Goal: Task Accomplishment & Management: Complete application form

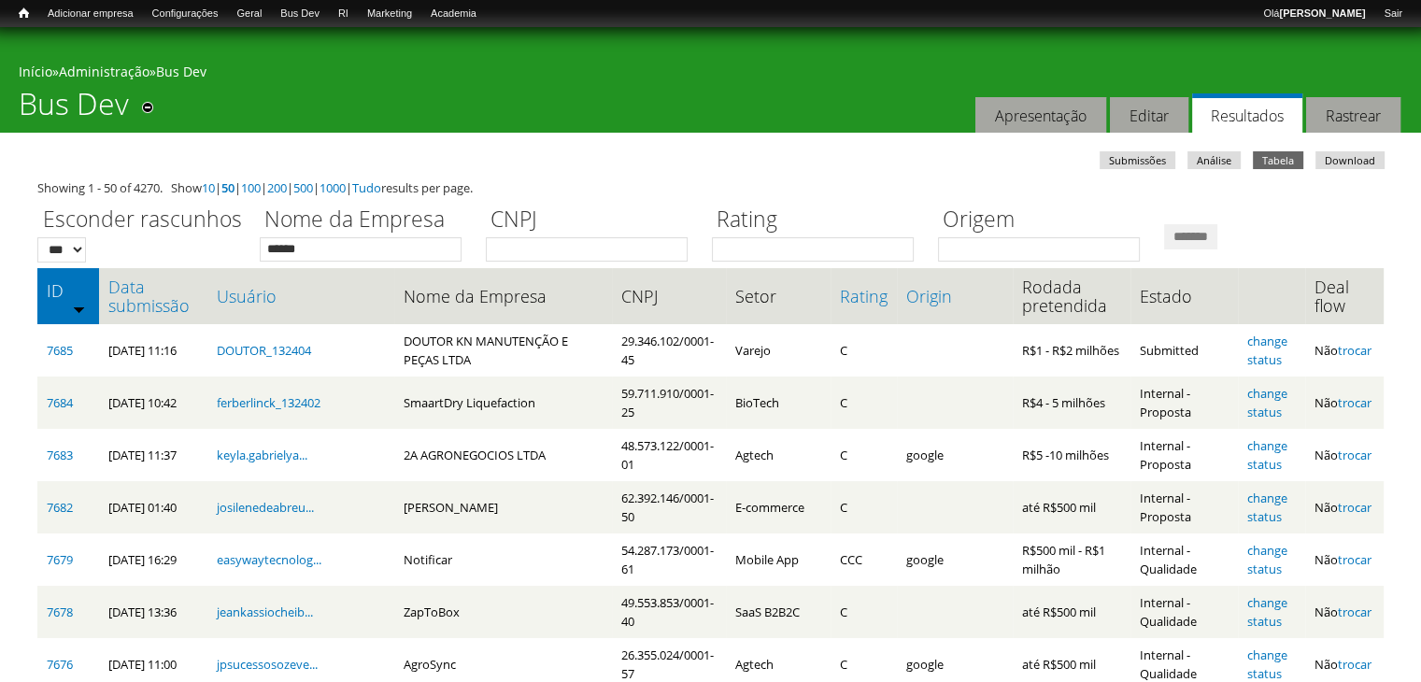
click at [1164, 224] on input "*******" at bounding box center [1190, 236] width 53 height 25
type input "*******"
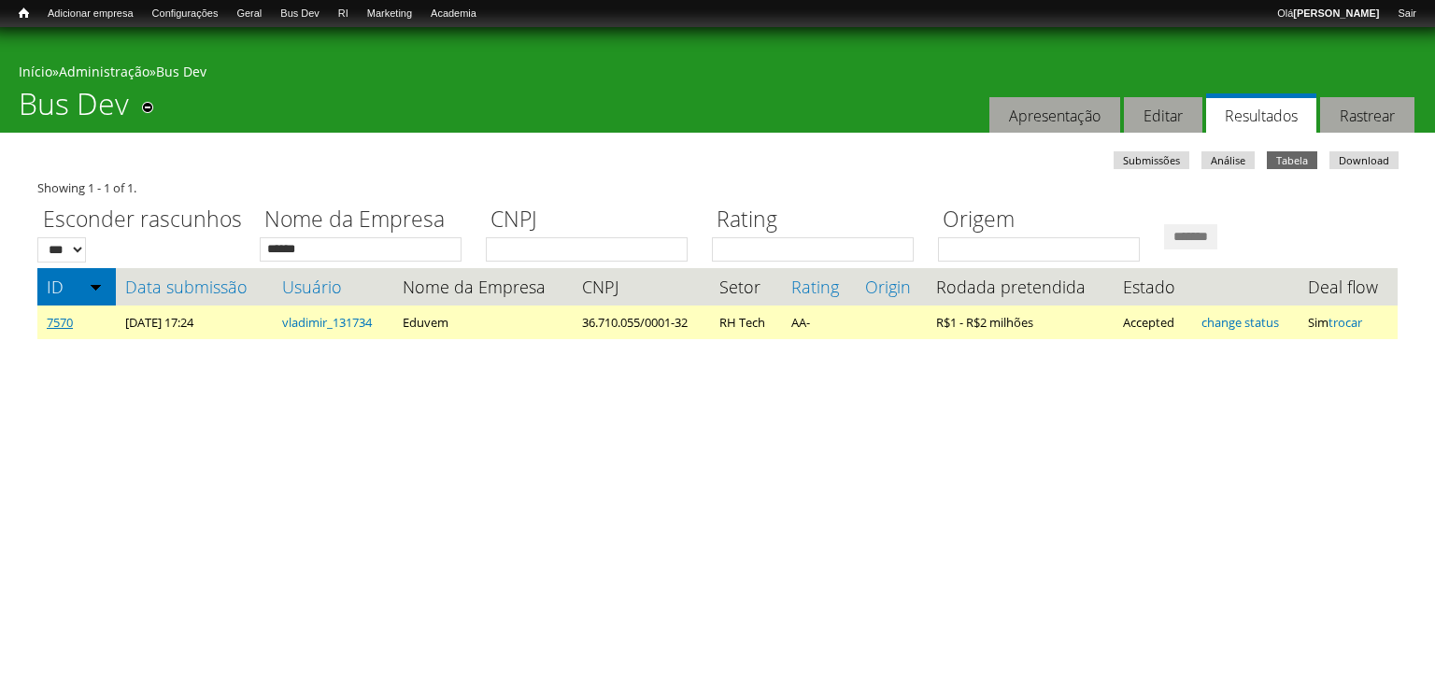
click at [52, 330] on link "7570" at bounding box center [60, 322] width 26 height 17
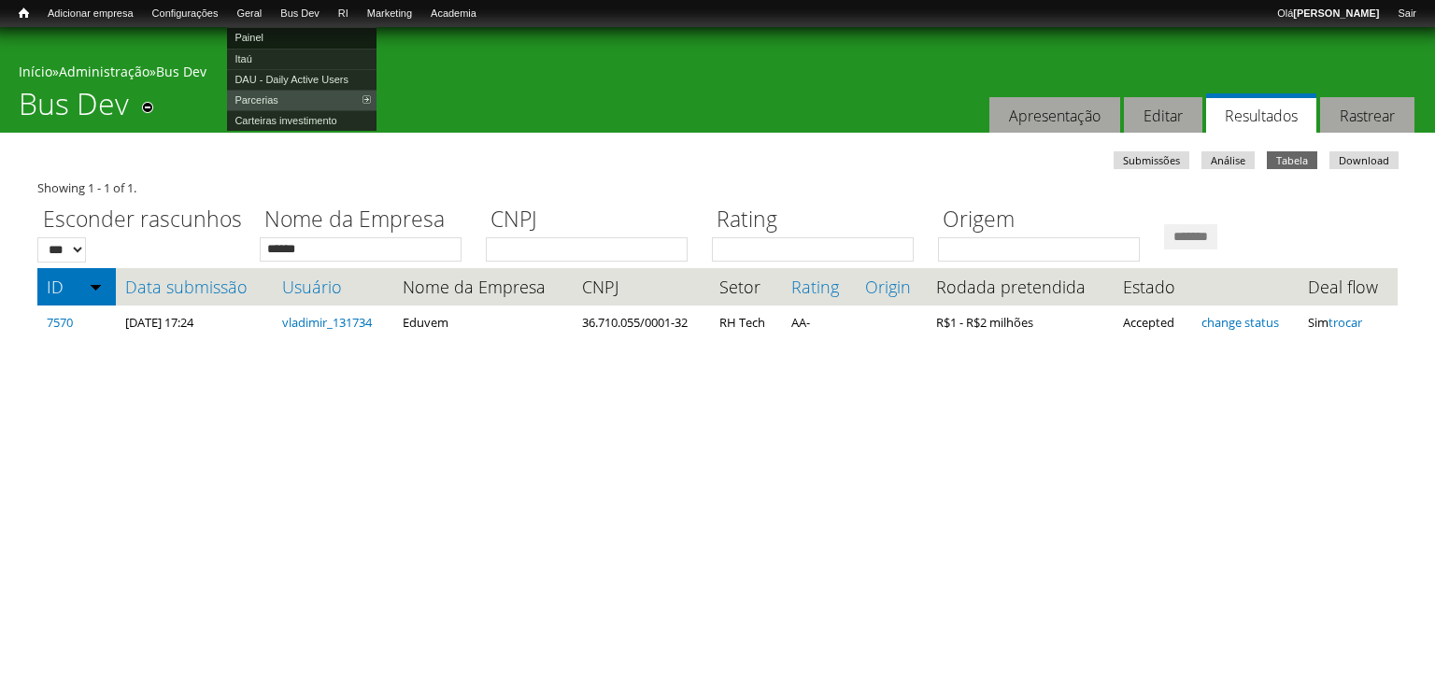
click at [273, 38] on link "Painel" at bounding box center [301, 37] width 149 height 21
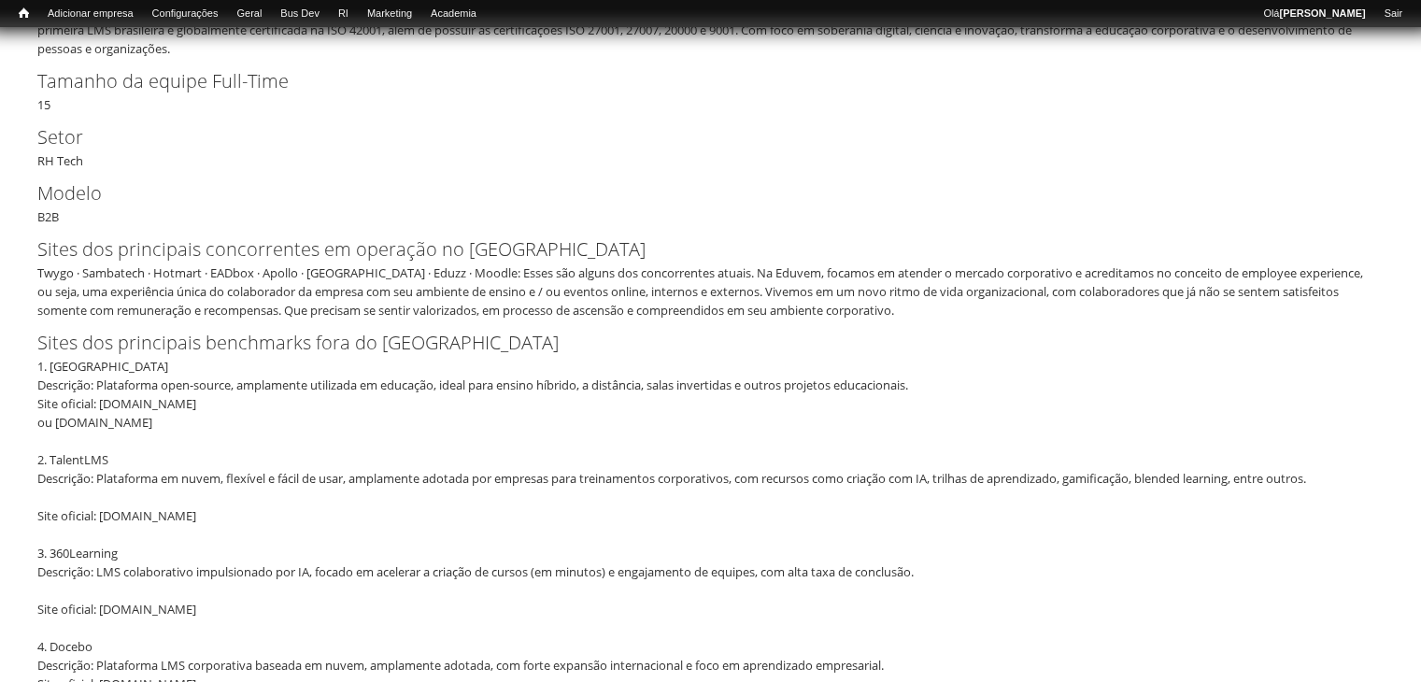
scroll to position [561, 0]
click at [119, 271] on div "Twygo · Sambatech · Hotmart · EADbox · Apollo · [GEOGRAPHIC_DATA] · Eduzz · Moo…" at bounding box center [704, 289] width 1334 height 56
click at [77, 345] on label "Sites dos principais benchmarks fora do [GEOGRAPHIC_DATA]" at bounding box center [694, 340] width 1315 height 28
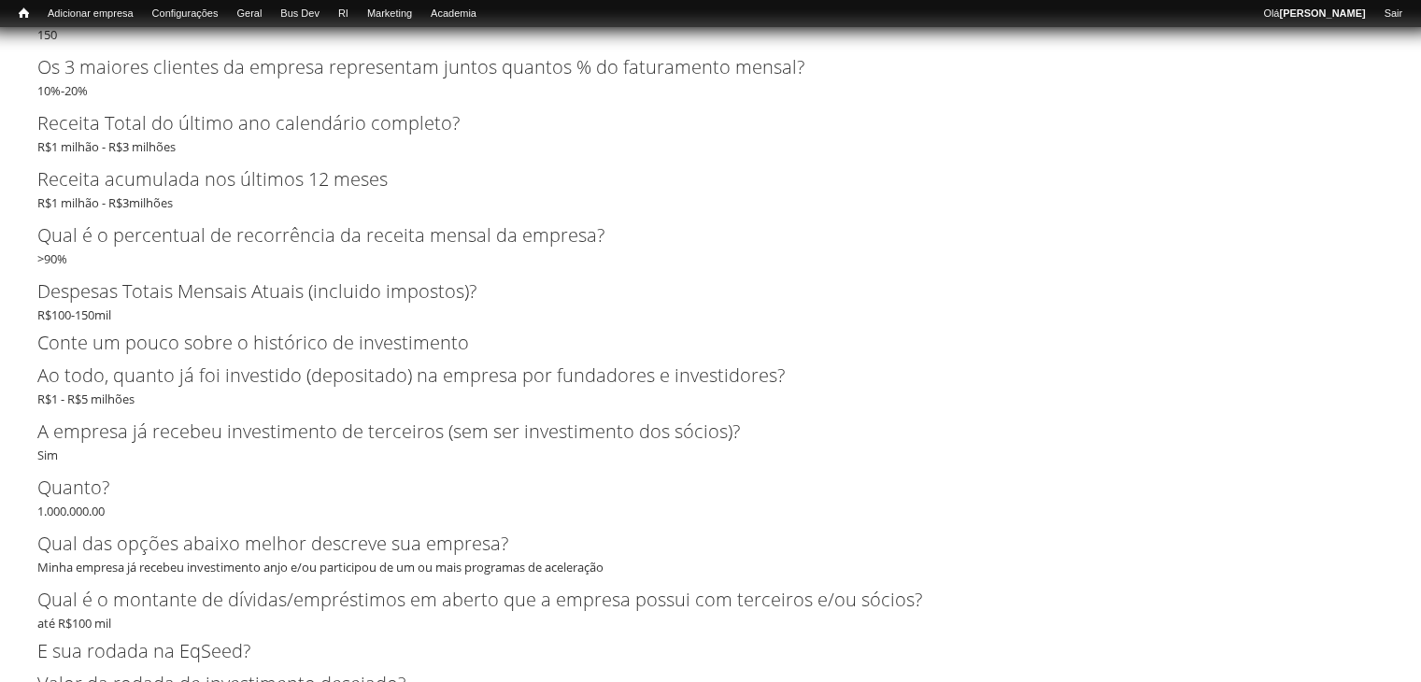
scroll to position [5699, 0]
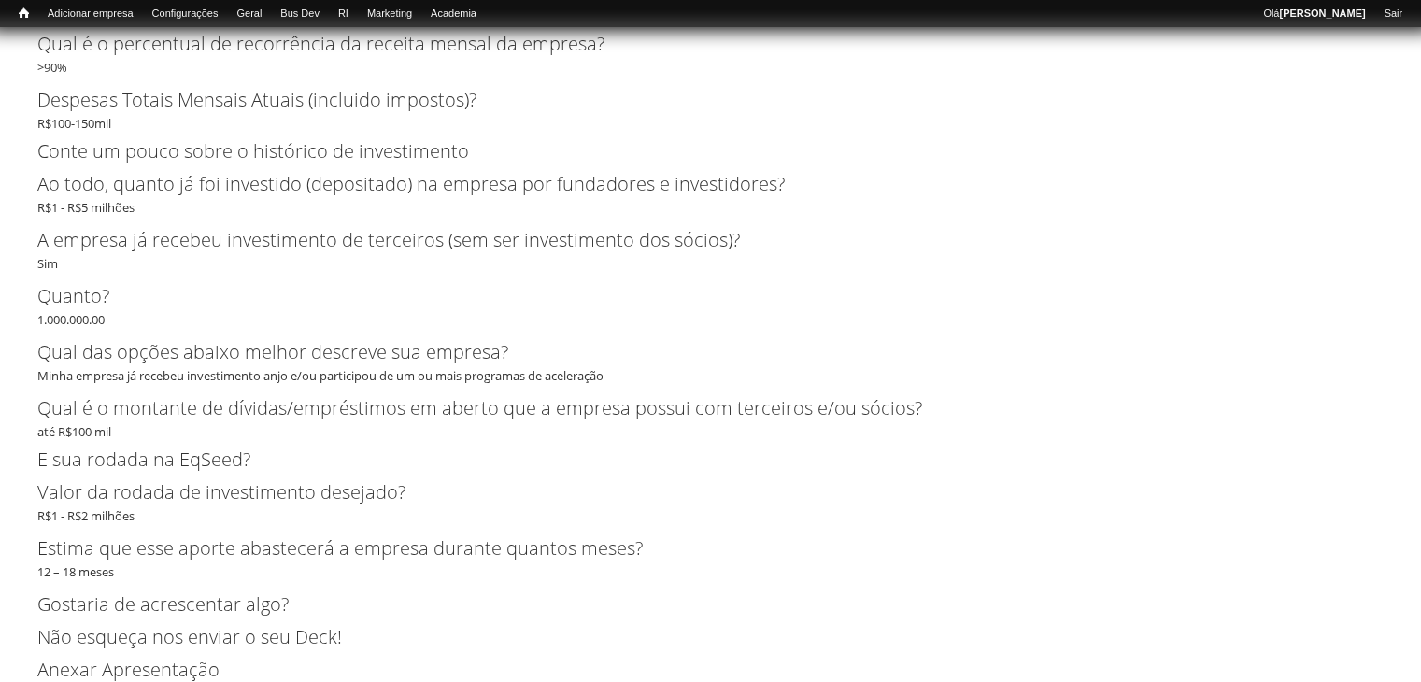
click at [41, 364] on label "Qual das opções abaixo melhor descreve sua empresa?" at bounding box center [694, 352] width 1315 height 28
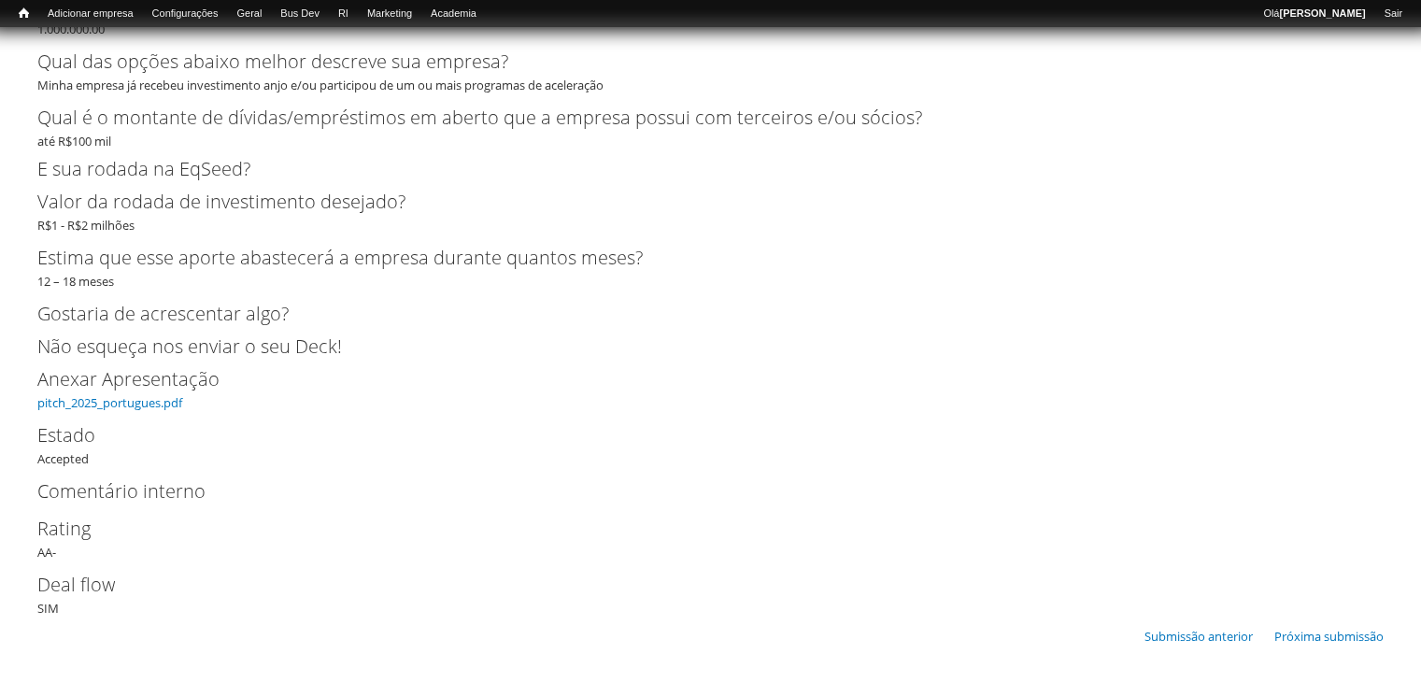
scroll to position [5991, 0]
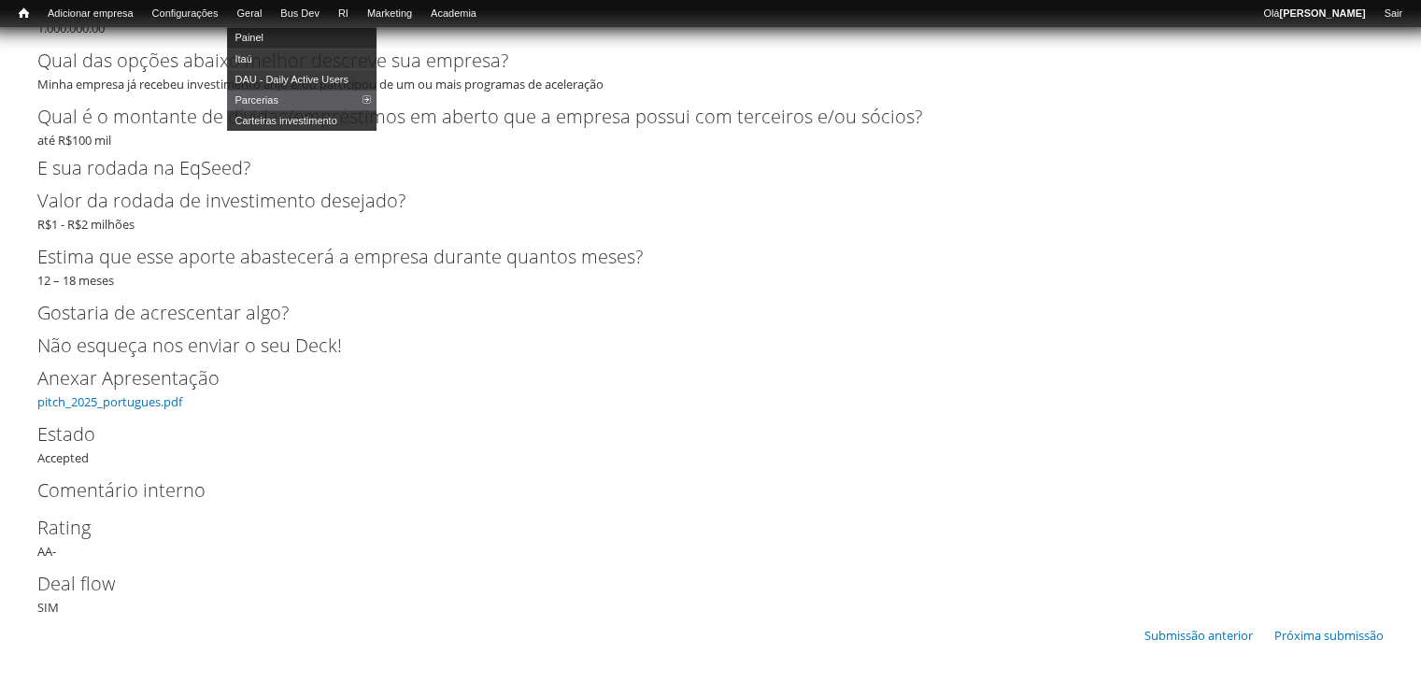
click at [268, 38] on link "Painel" at bounding box center [301, 37] width 149 height 21
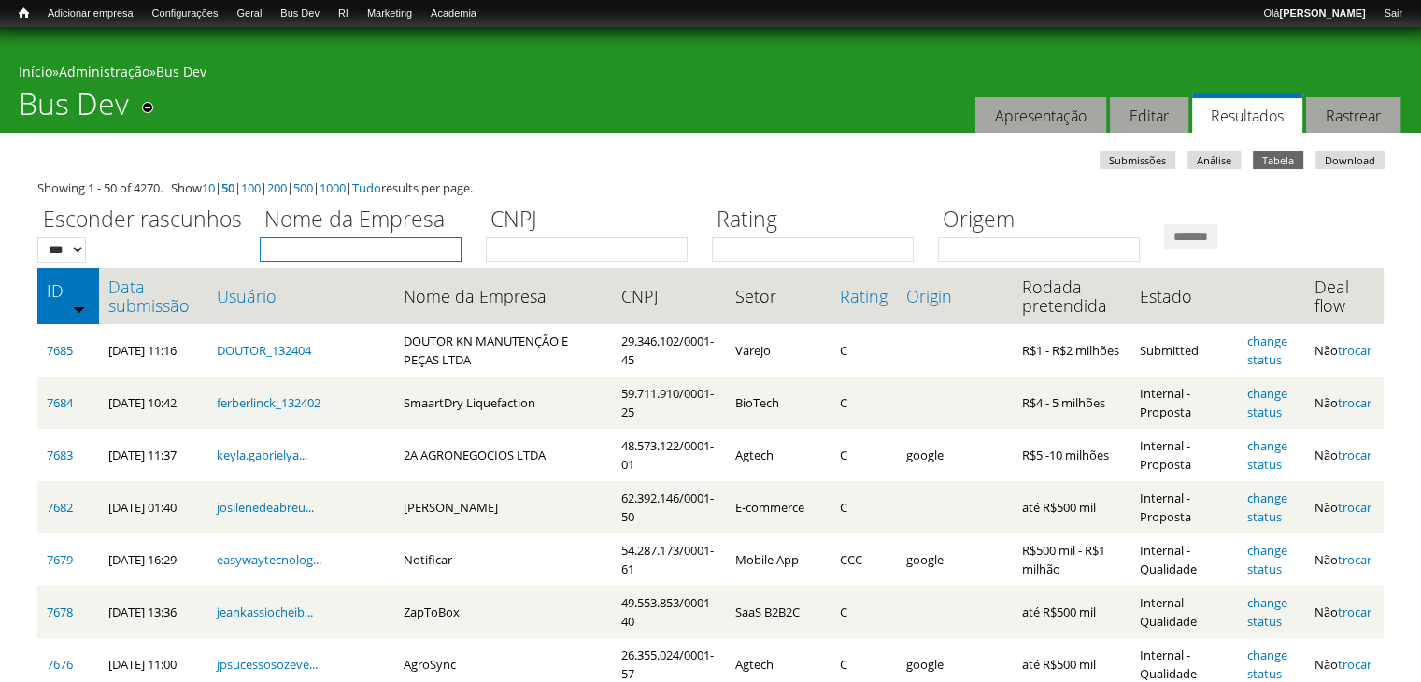
click at [309, 245] on input "Nome da Empresa" at bounding box center [361, 249] width 202 height 24
type input "******"
click at [1164, 224] on input "*******" at bounding box center [1190, 236] width 53 height 25
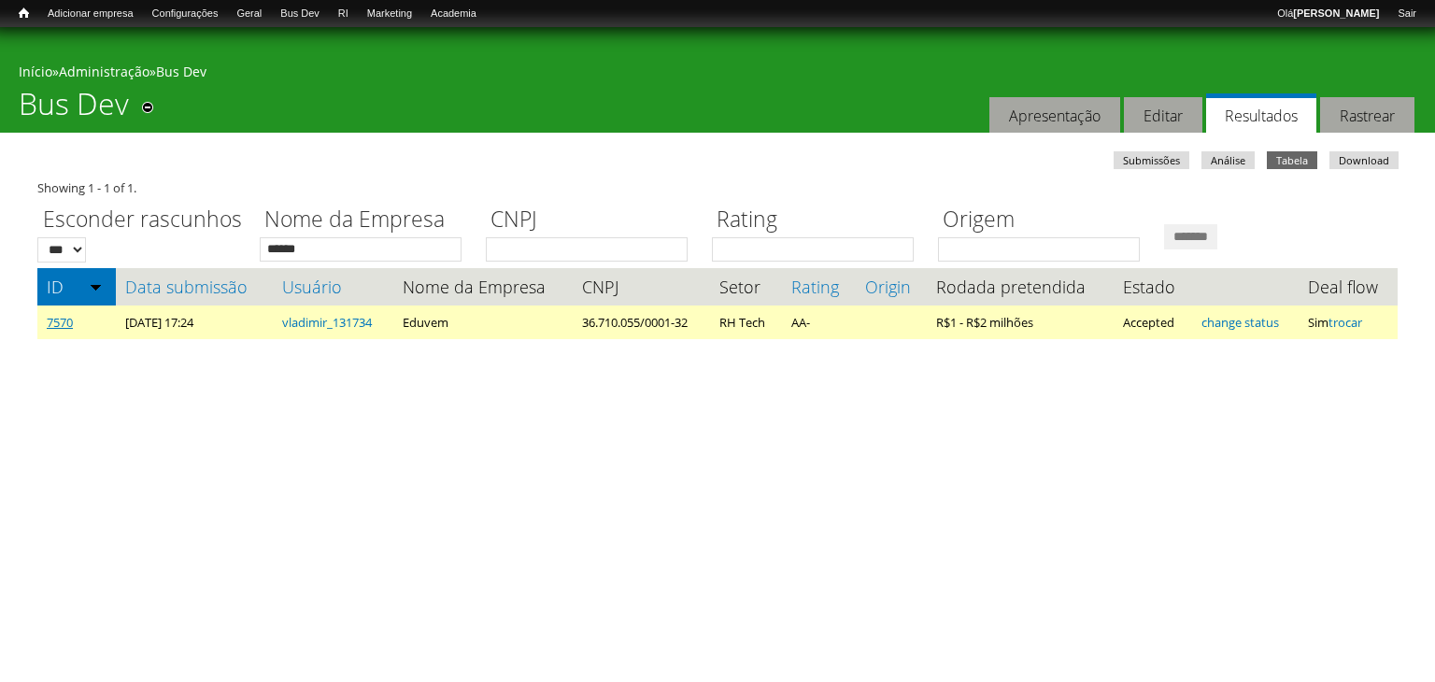
click at [63, 321] on link "7570" at bounding box center [60, 322] width 26 height 17
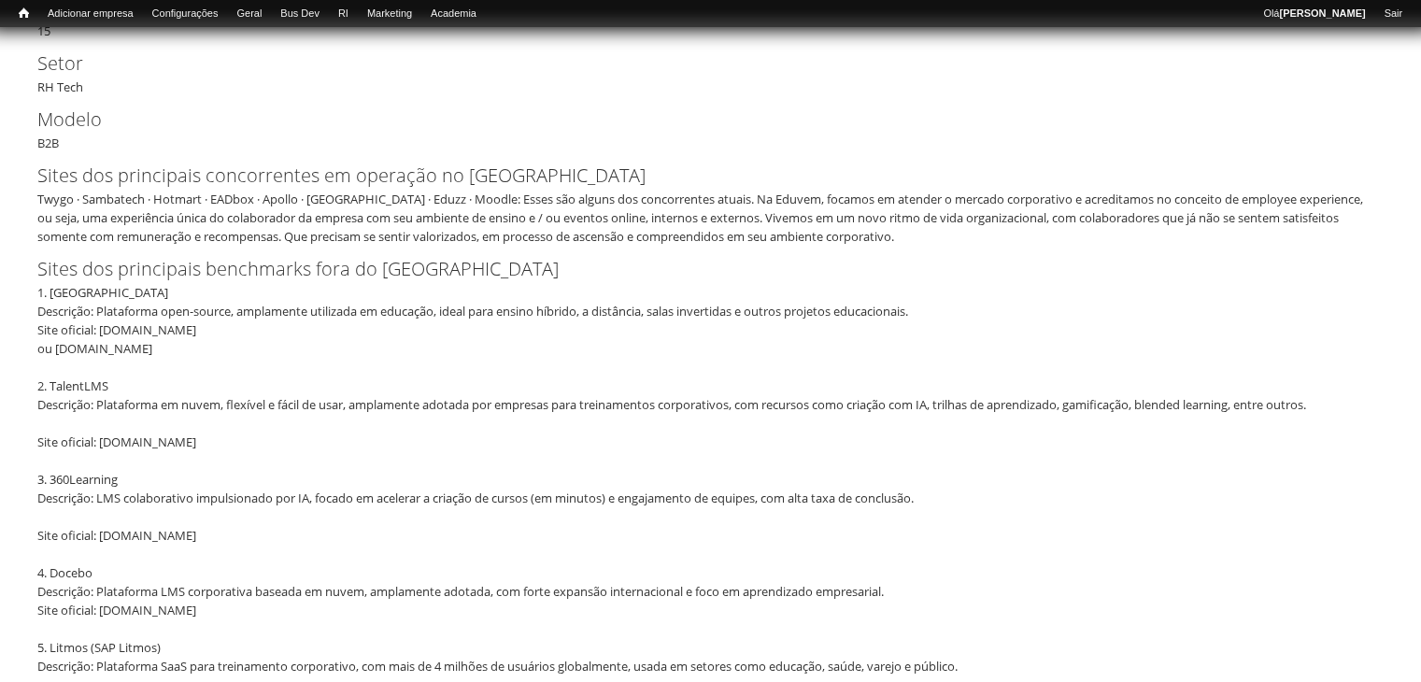
scroll to position [654, 0]
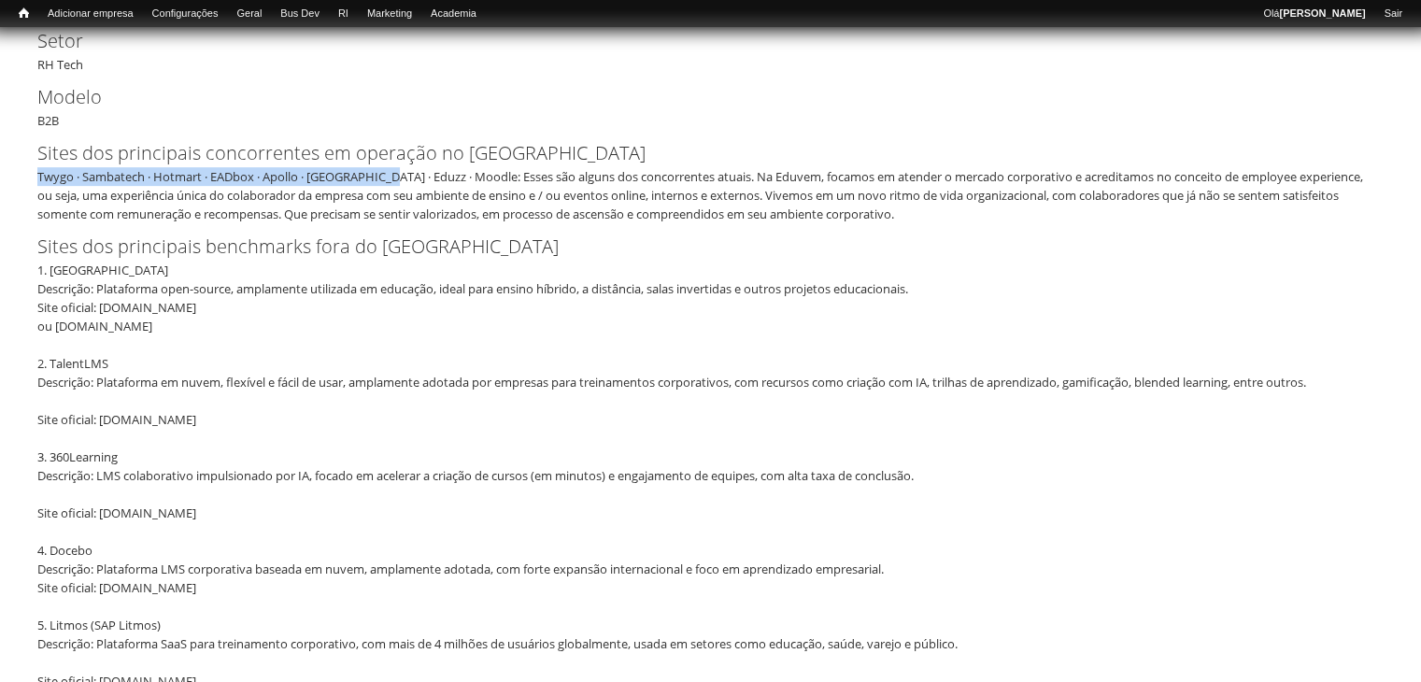
drag, startPoint x: 37, startPoint y: 175, endPoint x: 396, endPoint y: 170, distance: 358.8
click at [396, 170] on div "Twygo · Sambatech · Hotmart · EADbox · Apollo · [GEOGRAPHIC_DATA] · Eduzz · Moo…" at bounding box center [704, 195] width 1334 height 56
copy div "Twygo · Sambatech · Hotmart · EADbox · Apollo · Udemy · Eduzz"
click at [381, 173] on div "Twygo · Sambatech · Hotmart · EADbox · Apollo · [GEOGRAPHIC_DATA] · Eduzz · Moo…" at bounding box center [704, 195] width 1334 height 56
drag, startPoint x: 448, startPoint y: 178, endPoint x: 40, endPoint y: 170, distance: 408.4
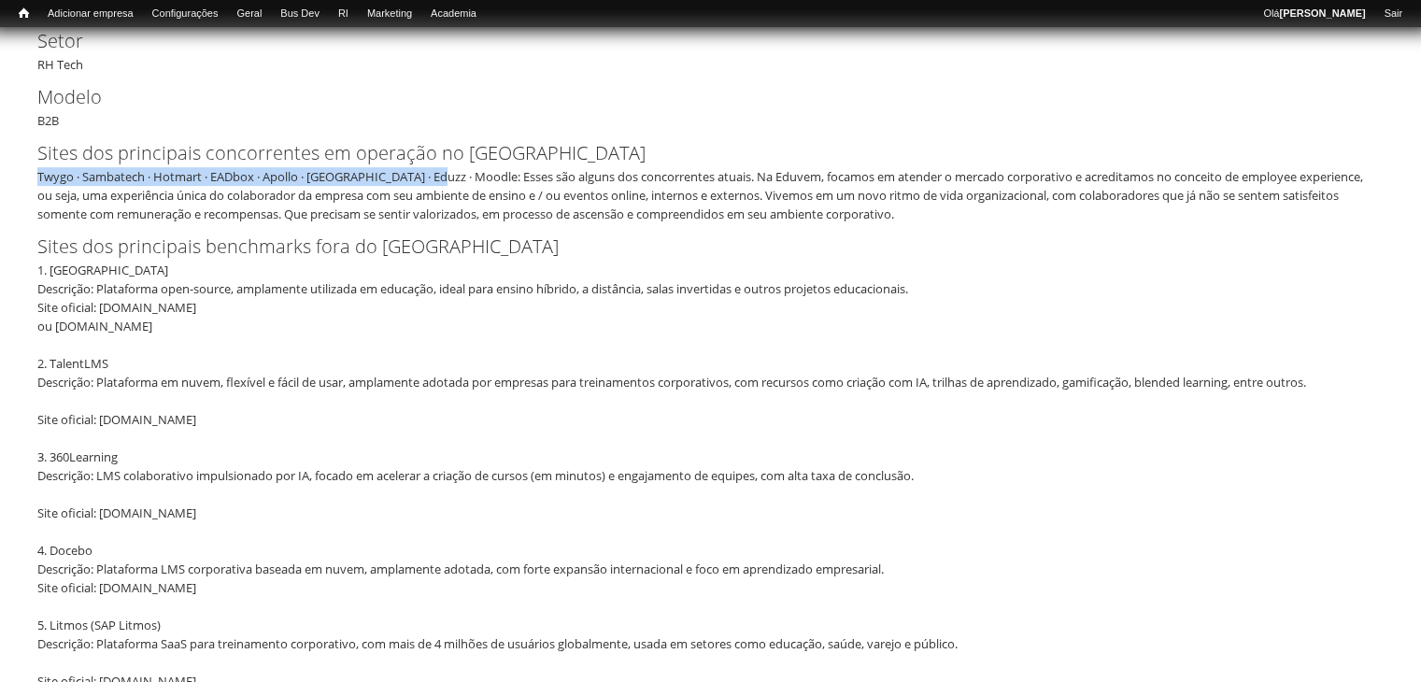
click at [40, 170] on div "Twygo · Sambatech · Hotmart · EADbox · Apollo · [GEOGRAPHIC_DATA] · Eduzz · Moo…" at bounding box center [704, 195] width 1334 height 56
copy div "Twygo · Sambatech · Hotmart · EADbox · Apollo · Udemy · Eduzz · Moodle"
click at [72, 358] on div "1. Moodle Descrição: Plataforma open-source, amplamente utilizada em educação, …" at bounding box center [704, 560] width 1334 height 598
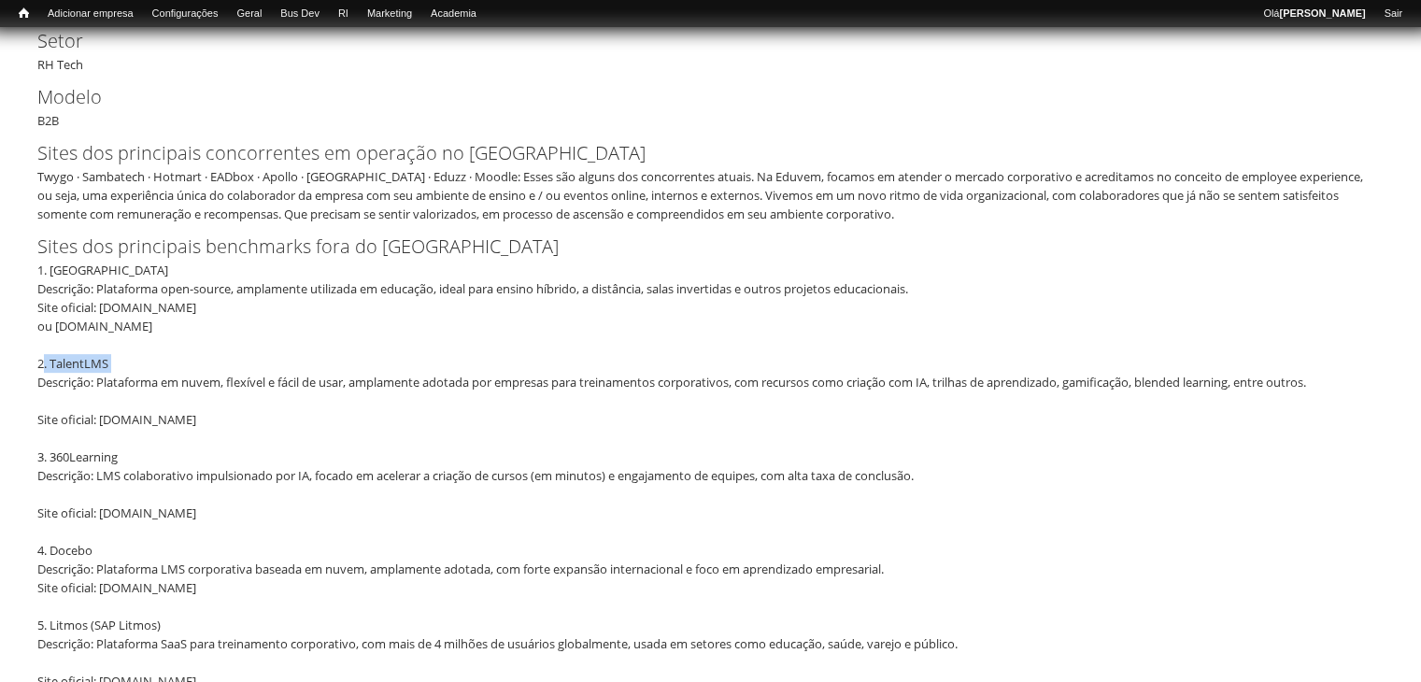
click at [72, 358] on div "1. Moodle Descrição: Plataforma open-source, amplamente utilizada em educação, …" at bounding box center [704, 560] width 1334 height 598
click at [67, 343] on div "1. Moodle Descrição: Plataforma open-source, amplamente utilizada em educação, …" at bounding box center [704, 560] width 1334 height 598
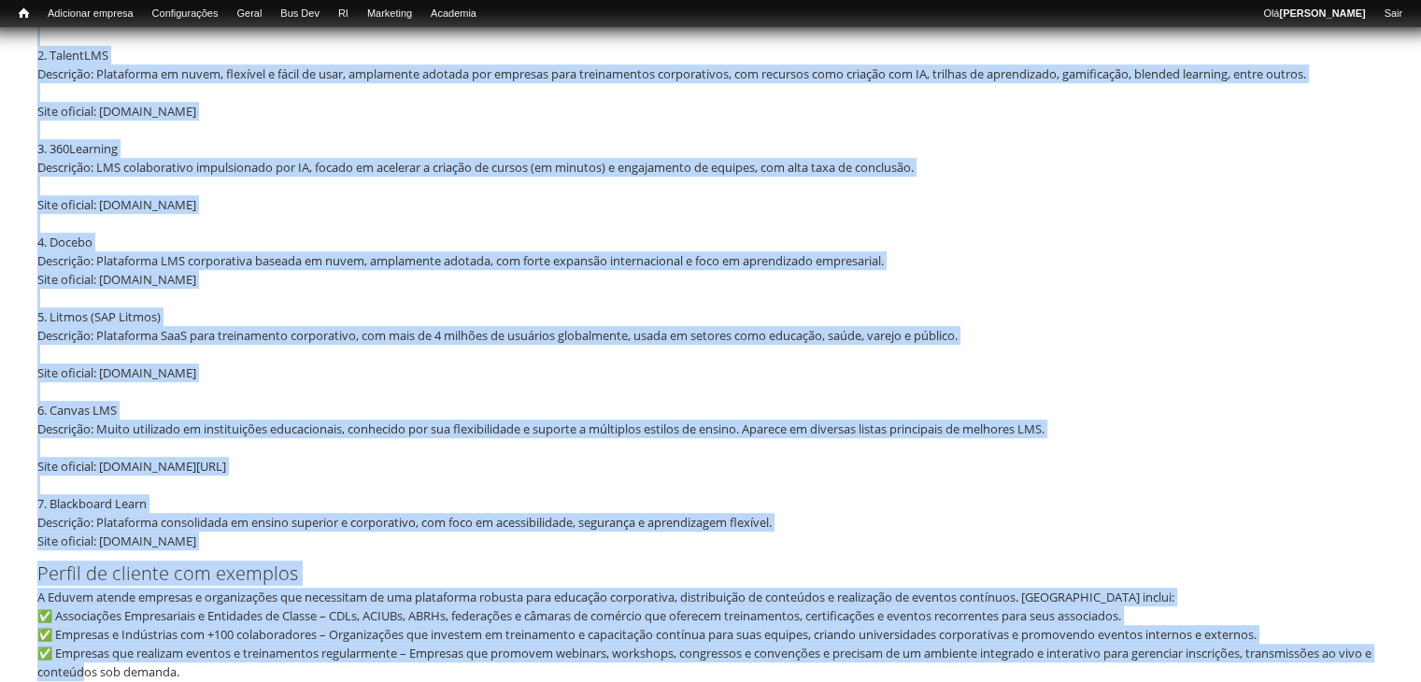
scroll to position [1073, 0]
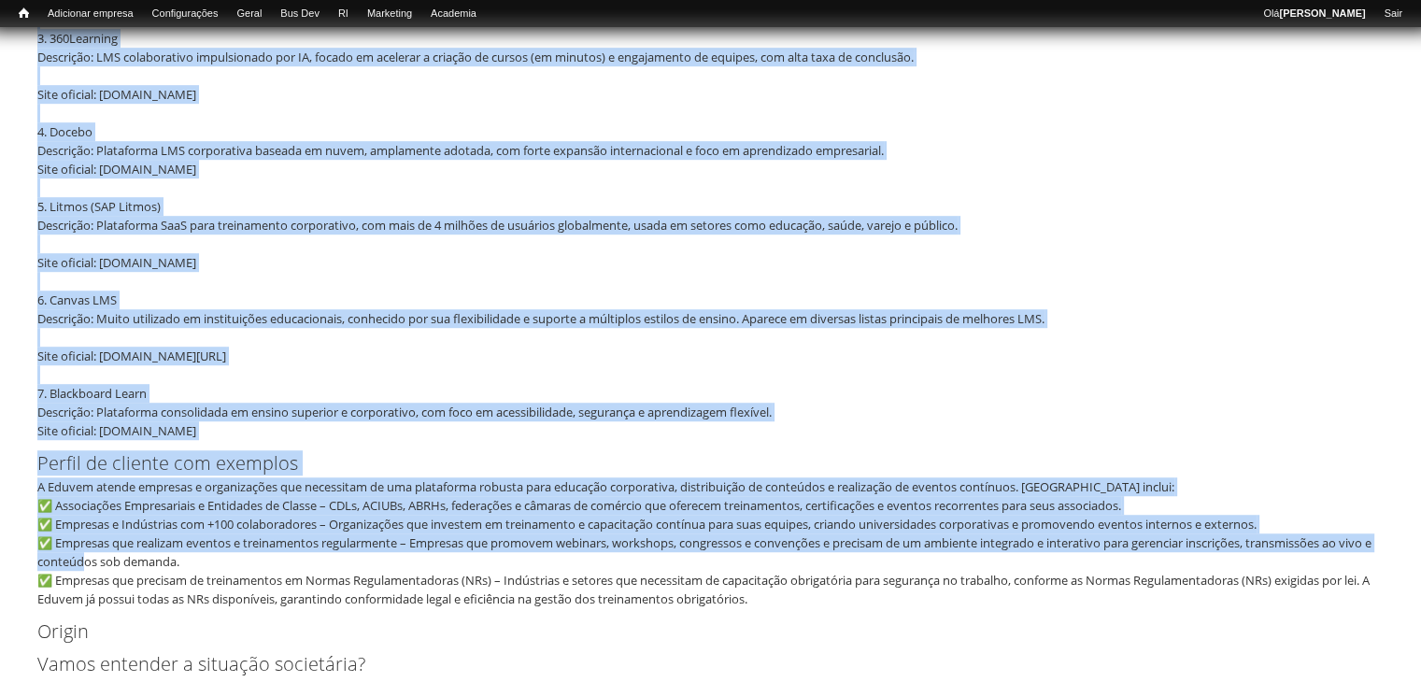
drag, startPoint x: 33, startPoint y: 177, endPoint x: 192, endPoint y: 427, distance: 297.0
copy div "1. Moodle Descrição: Plataforma open-source, amplamente utilizada em educação, …"
